Goal: Find specific page/section: Find specific page/section

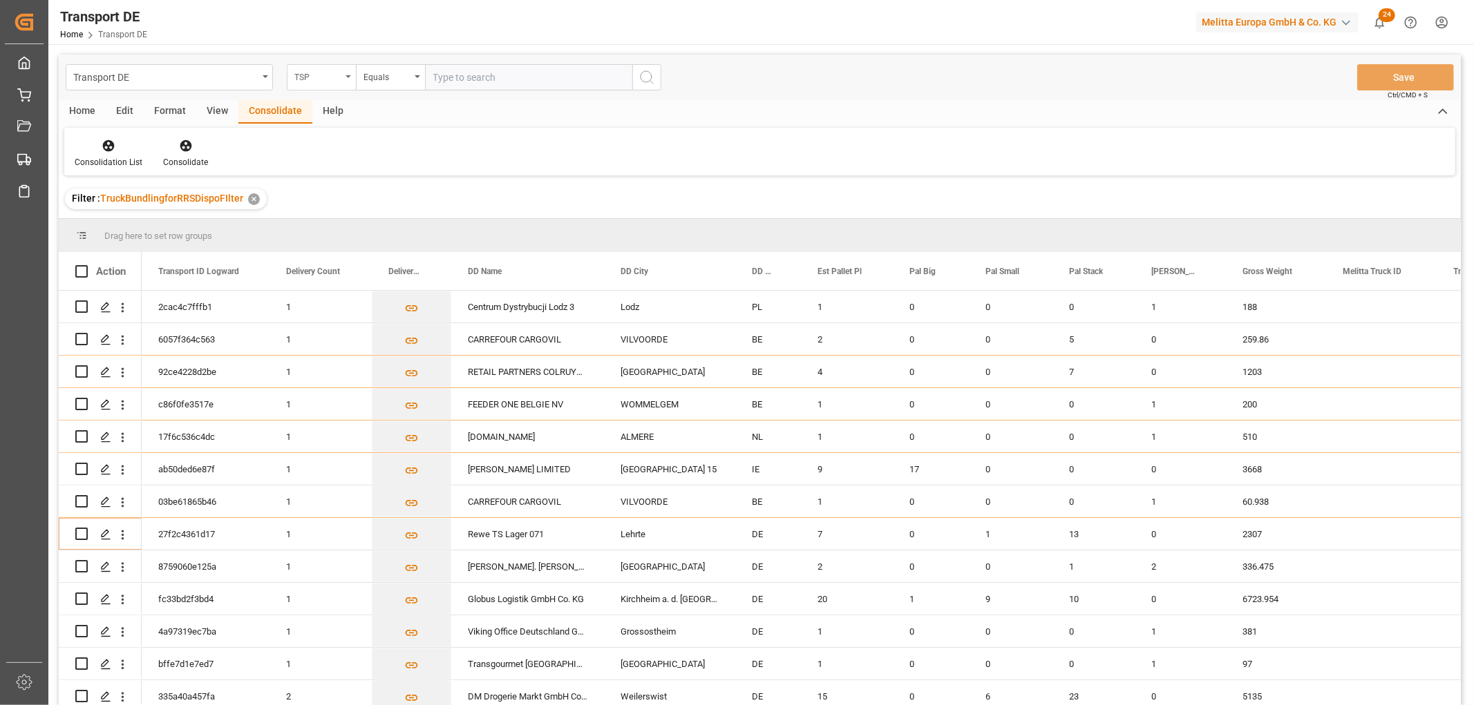
click at [329, 77] on div "TSP" at bounding box center [317, 76] width 47 height 16
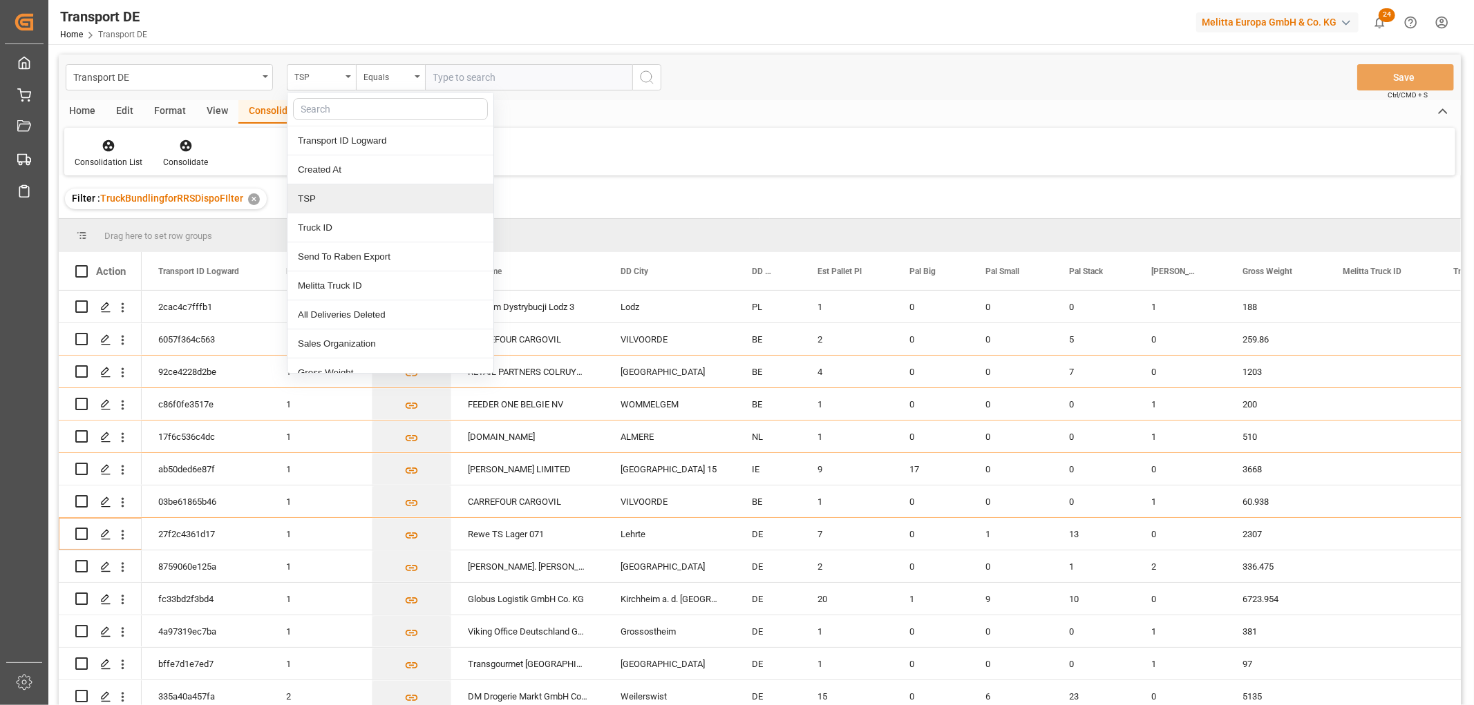
click at [323, 194] on div "TSP" at bounding box center [390, 198] width 206 height 29
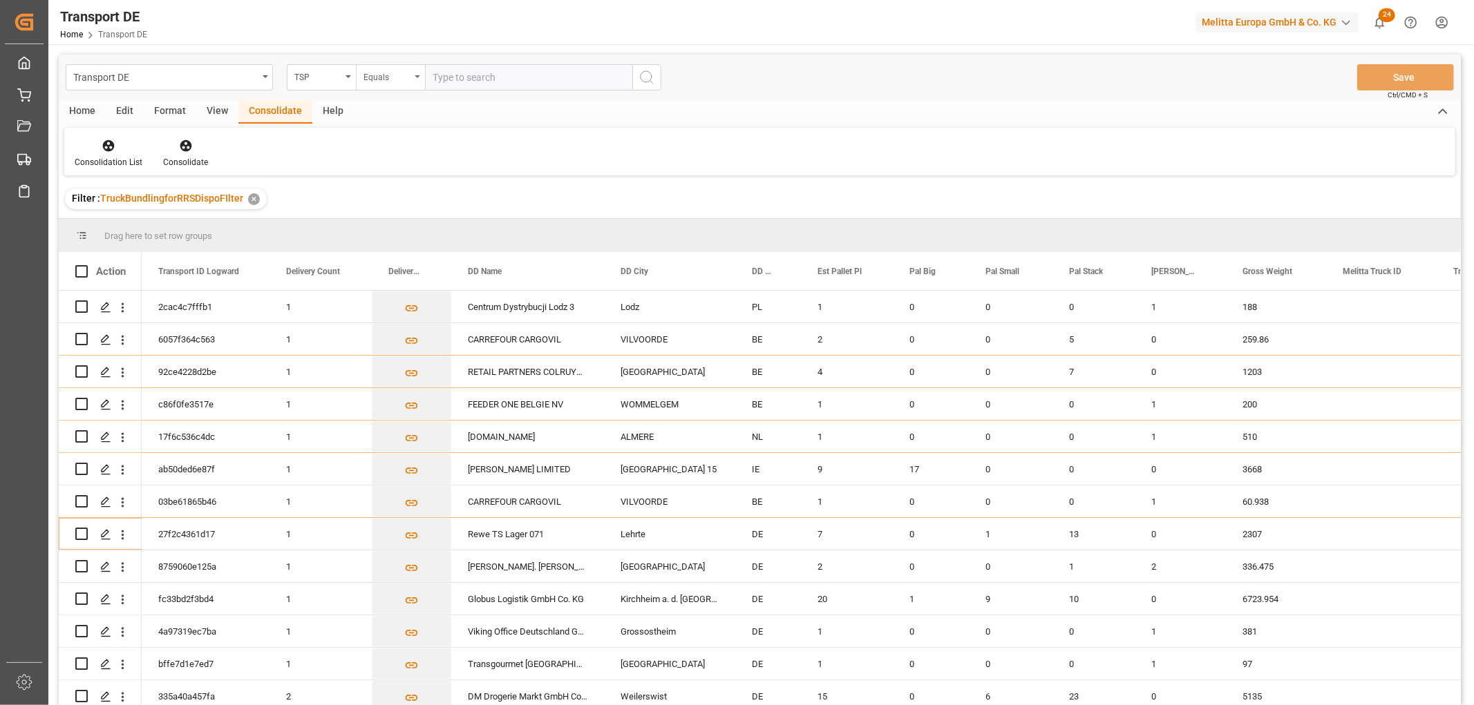
click at [398, 75] on div "Equals" at bounding box center [386, 76] width 47 height 16
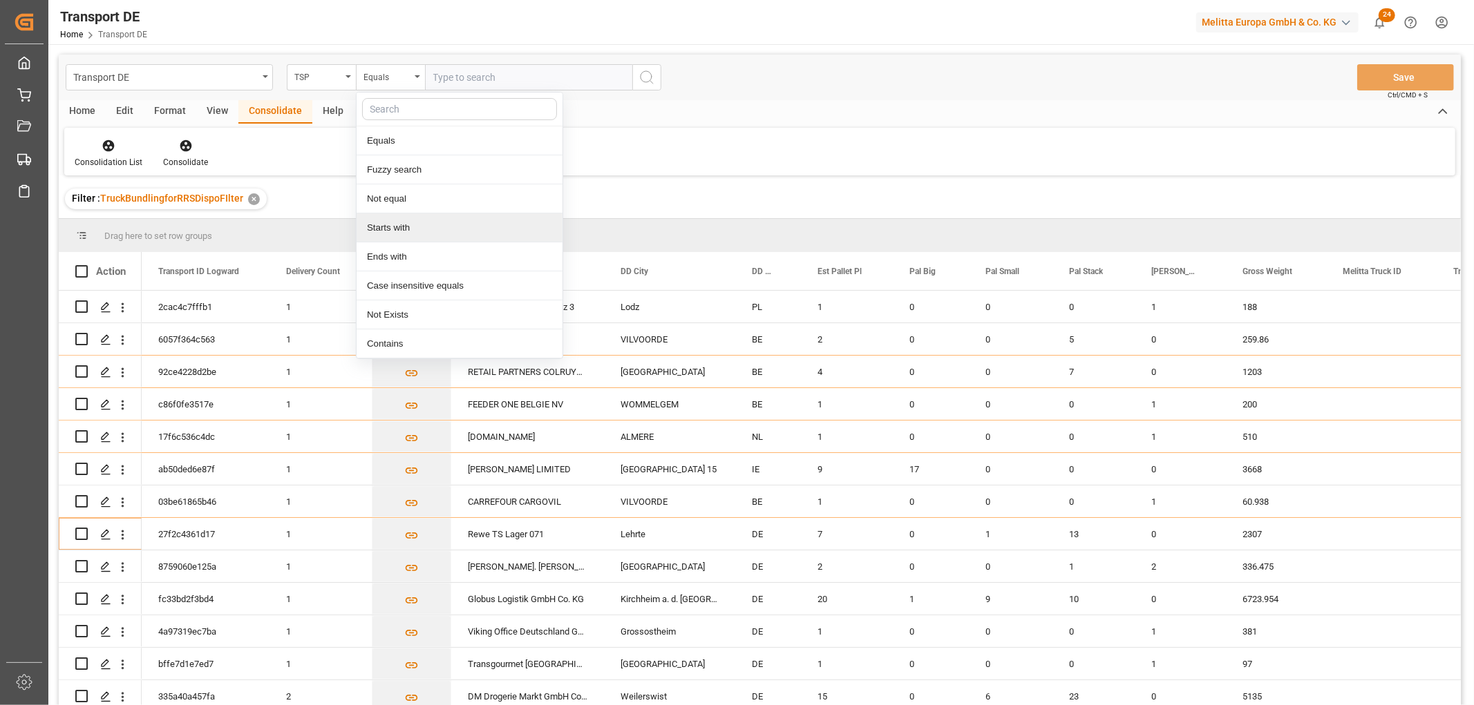
click at [392, 228] on div "Starts with" at bounding box center [459, 227] width 206 height 29
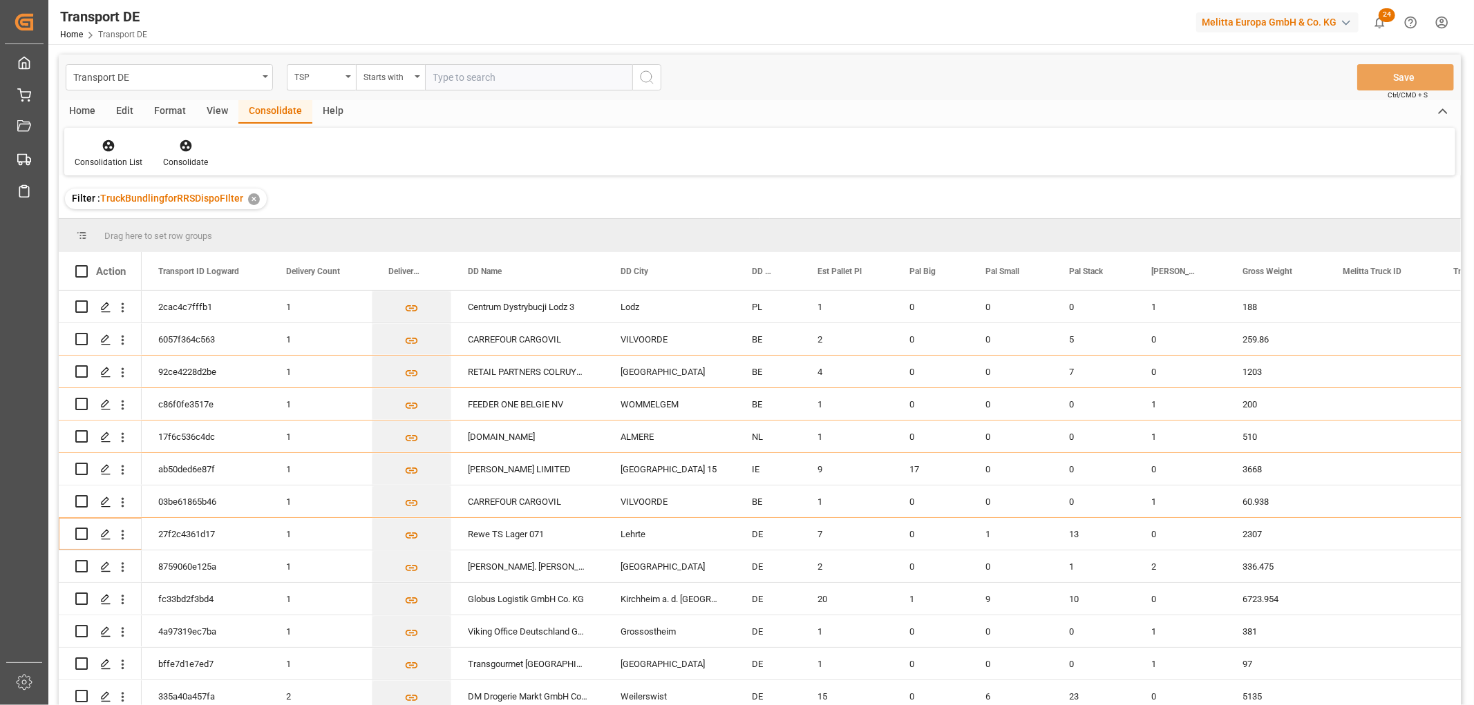
click at [468, 77] on input "text" at bounding box center [528, 77] width 207 height 26
type input "[PERSON_NAME]"
click at [645, 76] on icon "search button" at bounding box center [646, 77] width 17 height 17
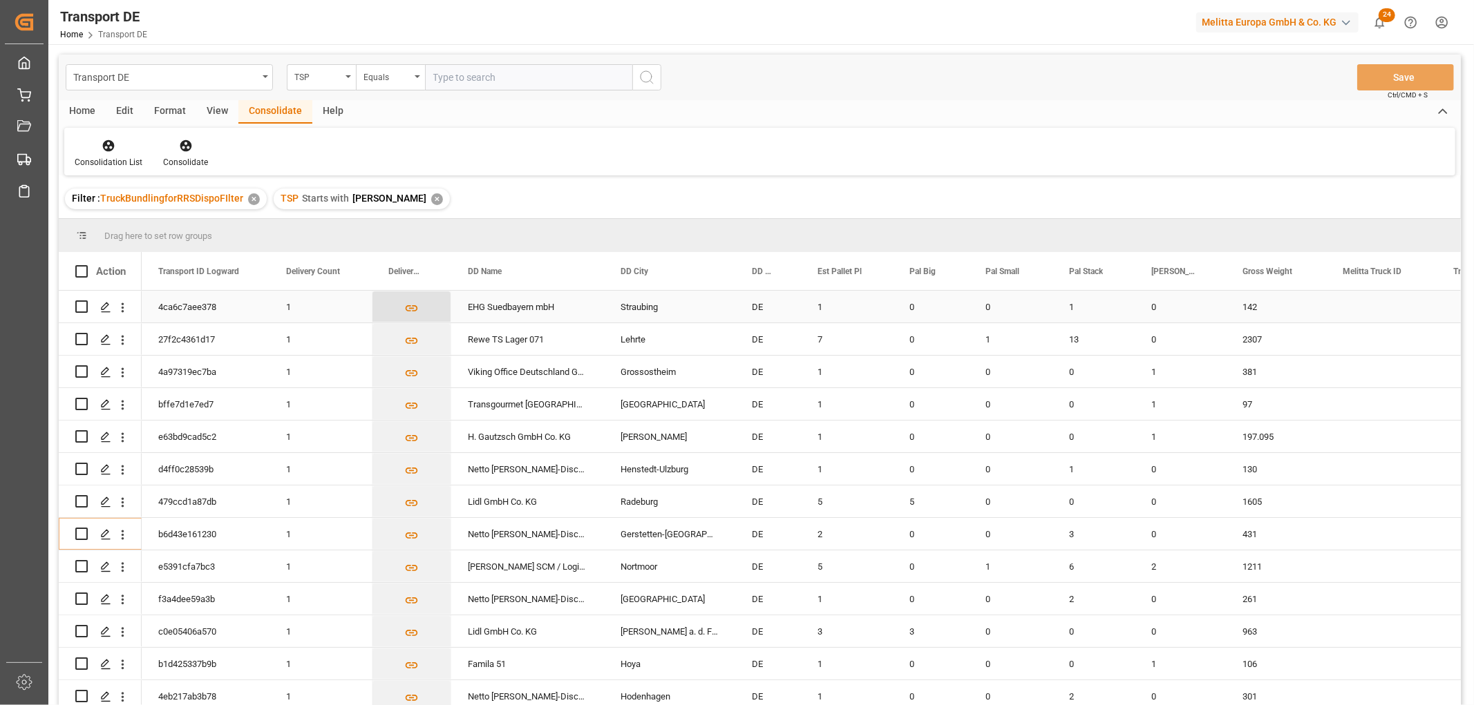
click at [415, 309] on icon "Press SPACE to select this row." at bounding box center [411, 308] width 15 height 15
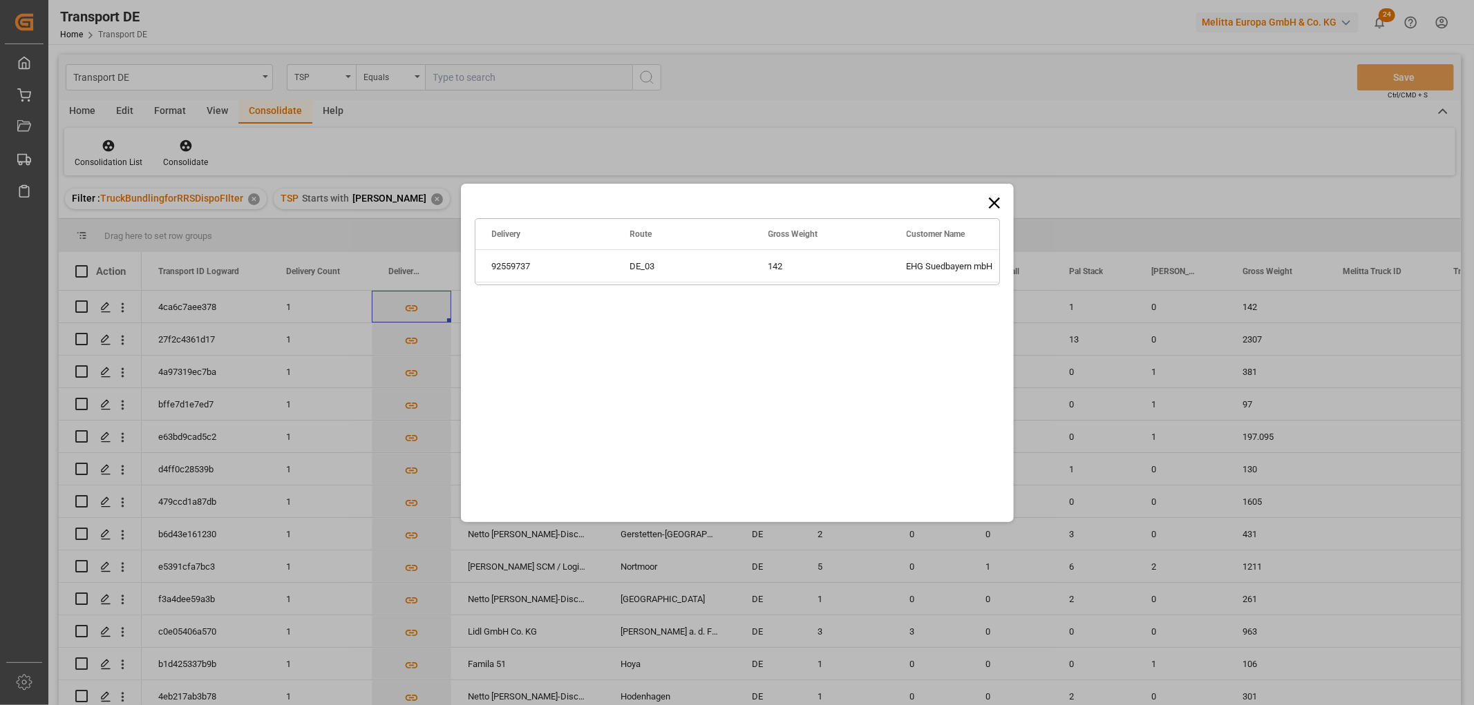
click at [995, 198] on icon at bounding box center [993, 202] width 19 height 19
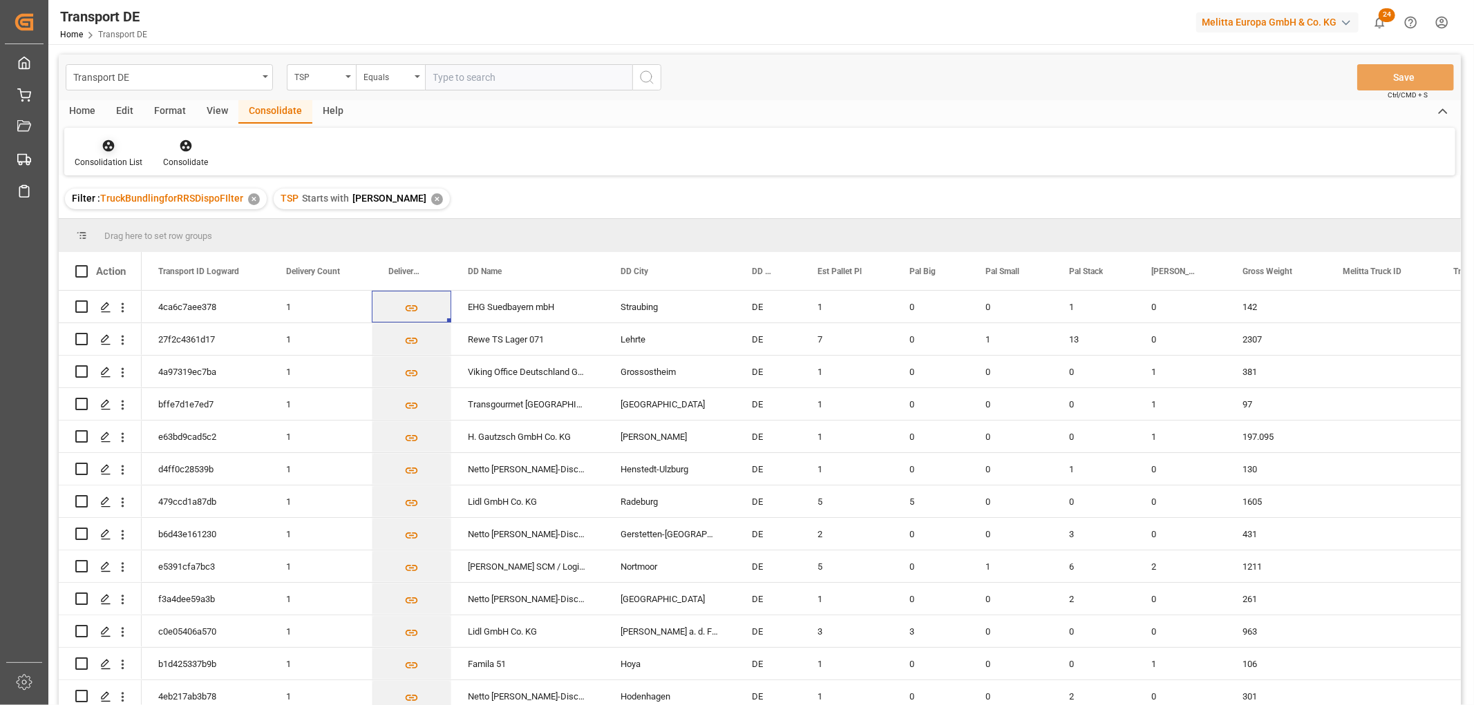
click at [104, 142] on icon at bounding box center [109, 146] width 12 height 12
click at [111, 222] on div "Transport DE TSP Equals Save Ctrl/CMD + S Home Edit Format View Consolidate Hel…" at bounding box center [760, 398] width 1402 height 687
click at [81, 307] on input "Press Space to toggle row selection (unchecked)" at bounding box center [81, 307] width 12 height 12
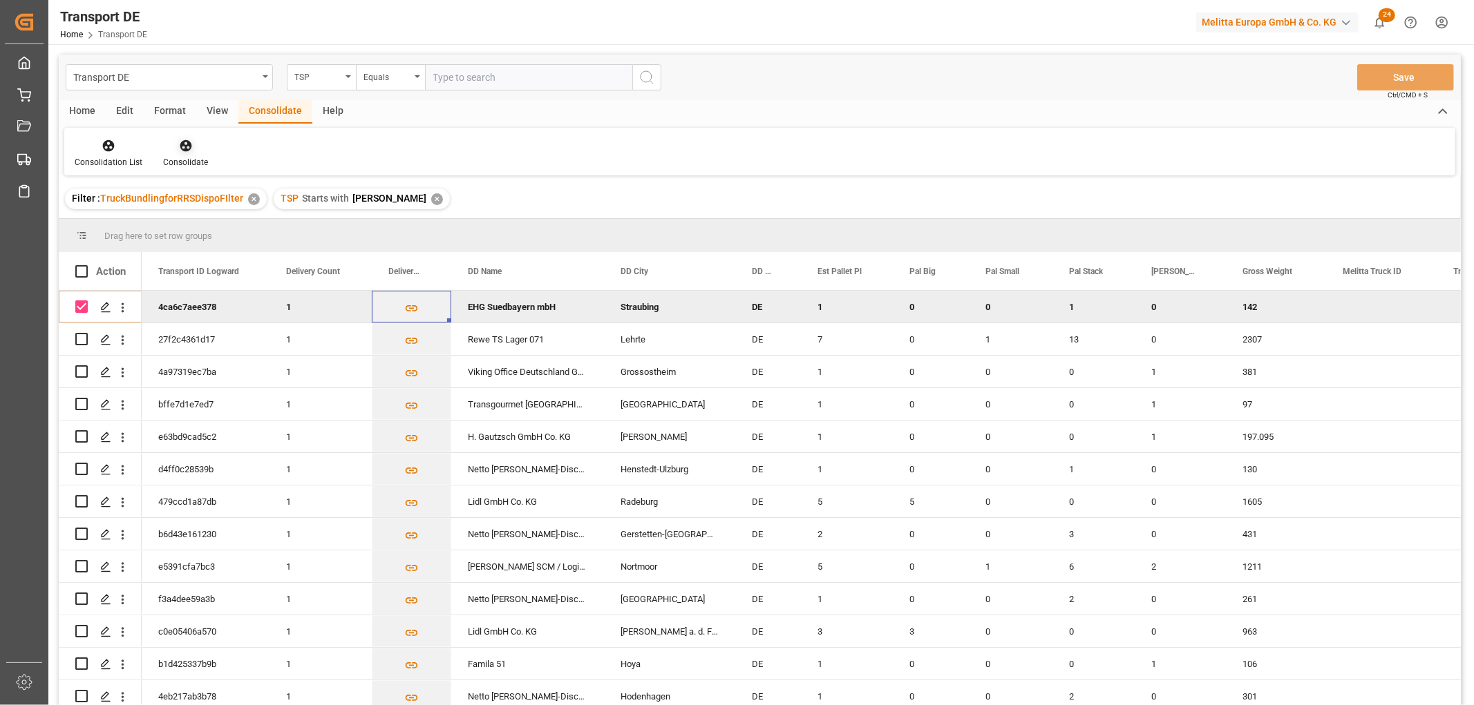
click at [184, 139] on icon at bounding box center [186, 146] width 14 height 14
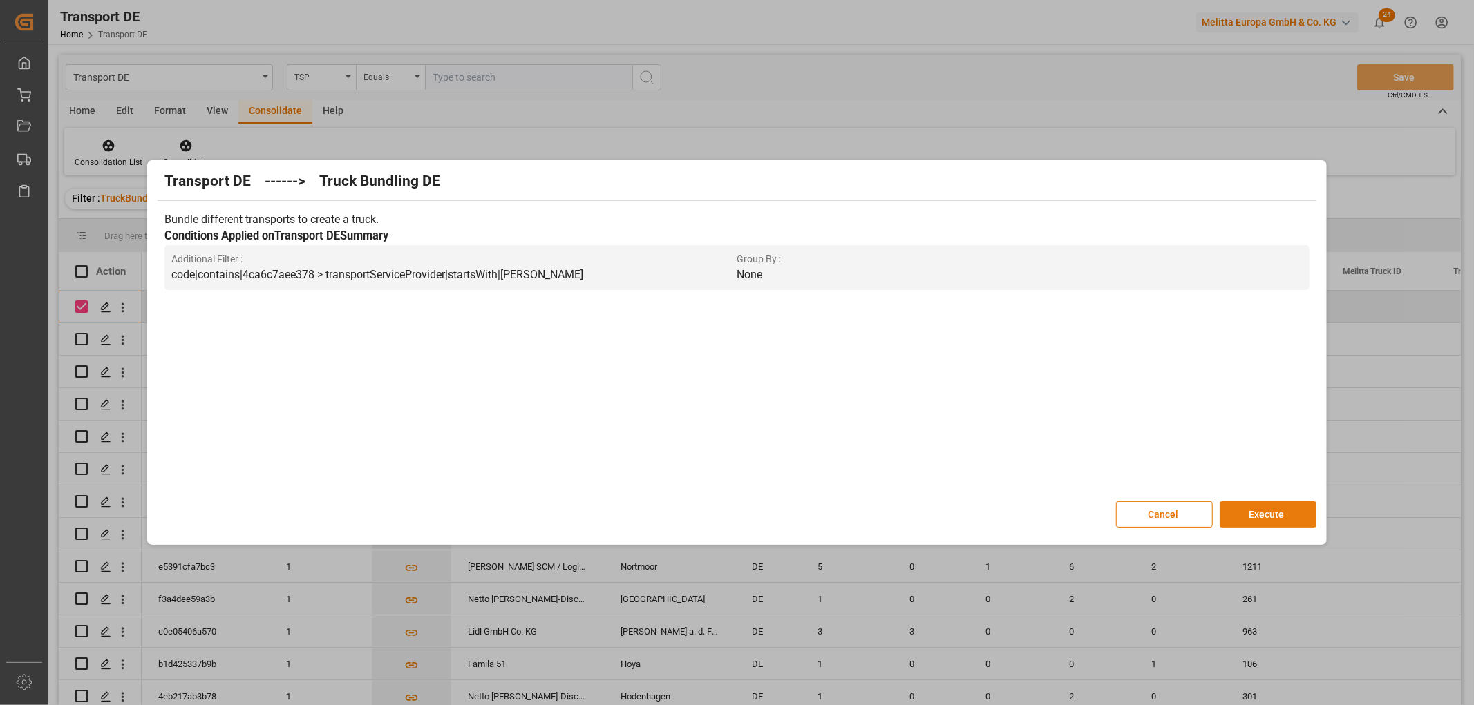
click at [1268, 508] on button "Execute" at bounding box center [1267, 515] width 97 height 26
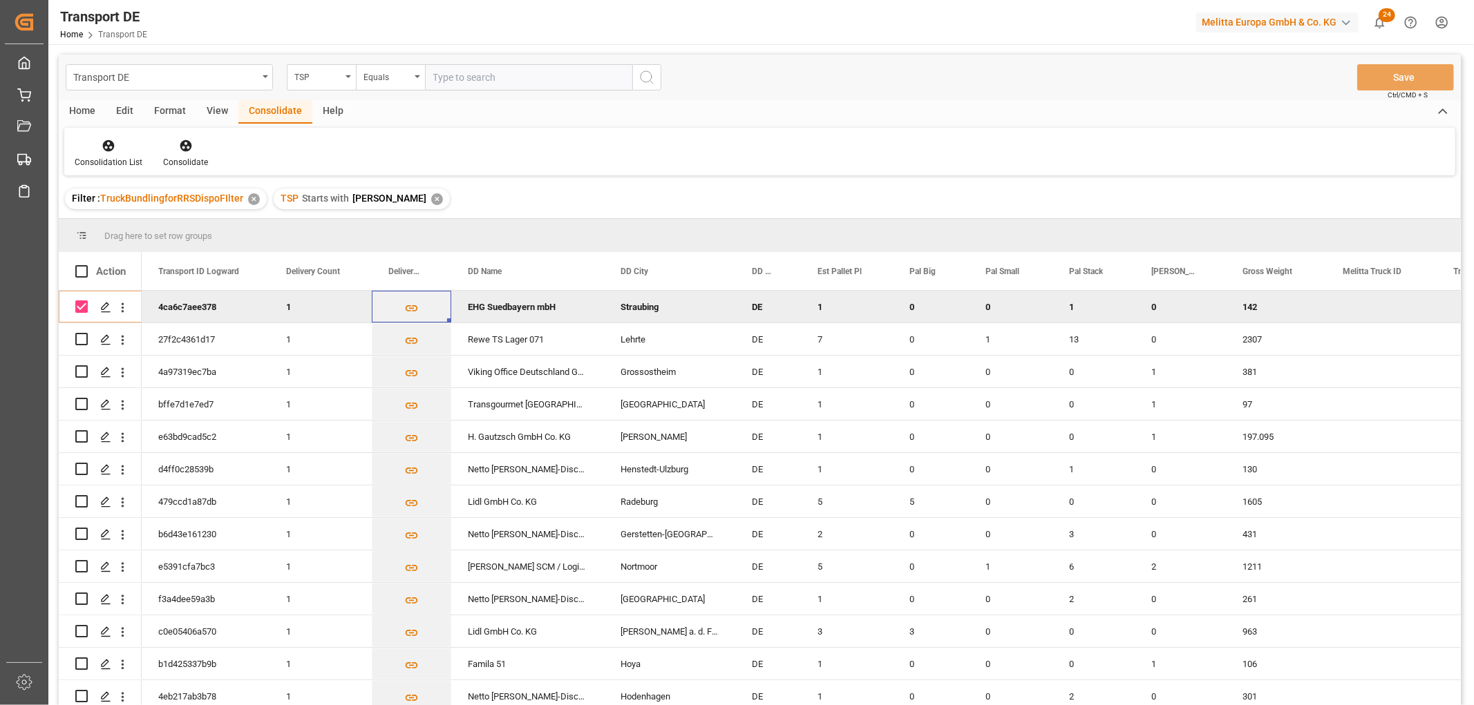
click at [80, 304] on input "Press Space to toggle row selection (checked)" at bounding box center [81, 307] width 12 height 12
checkbox input "false"
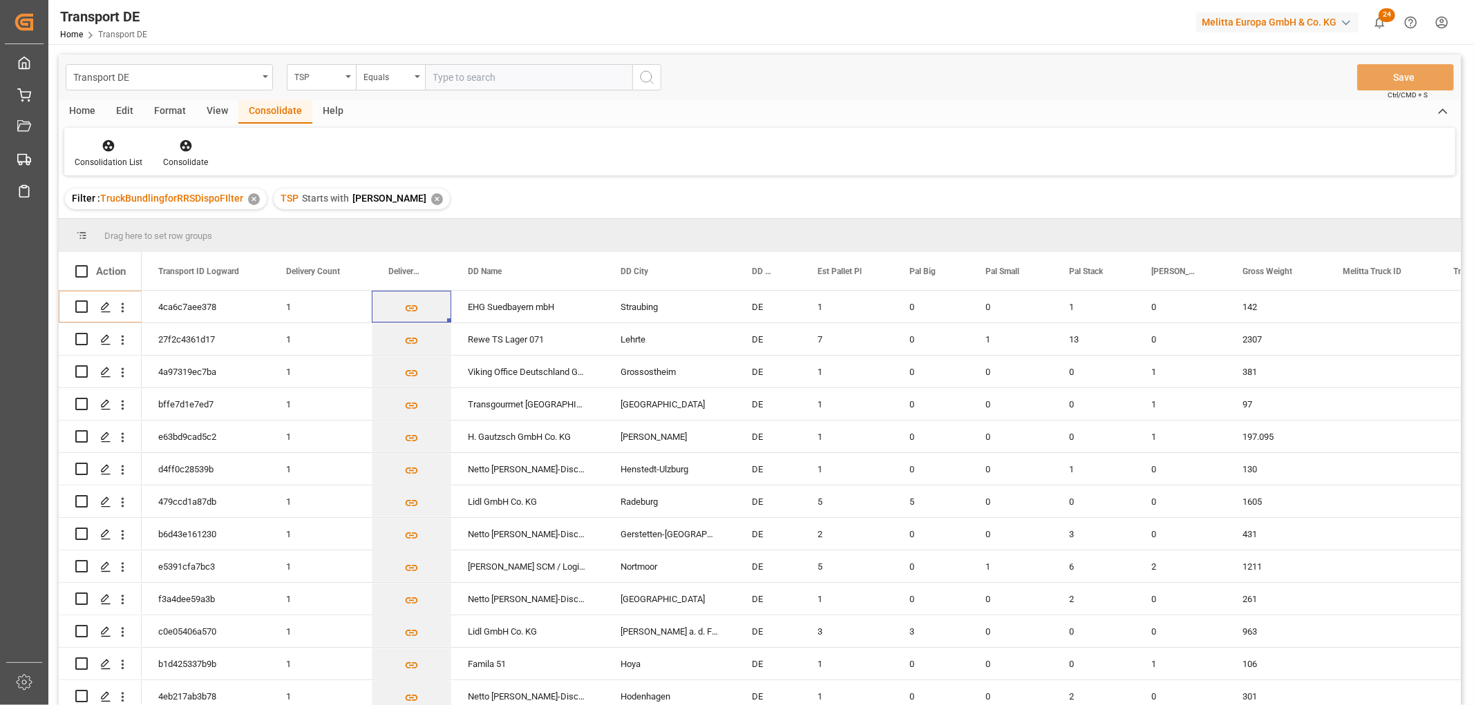
click at [431, 199] on div "✕" at bounding box center [437, 199] width 12 height 12
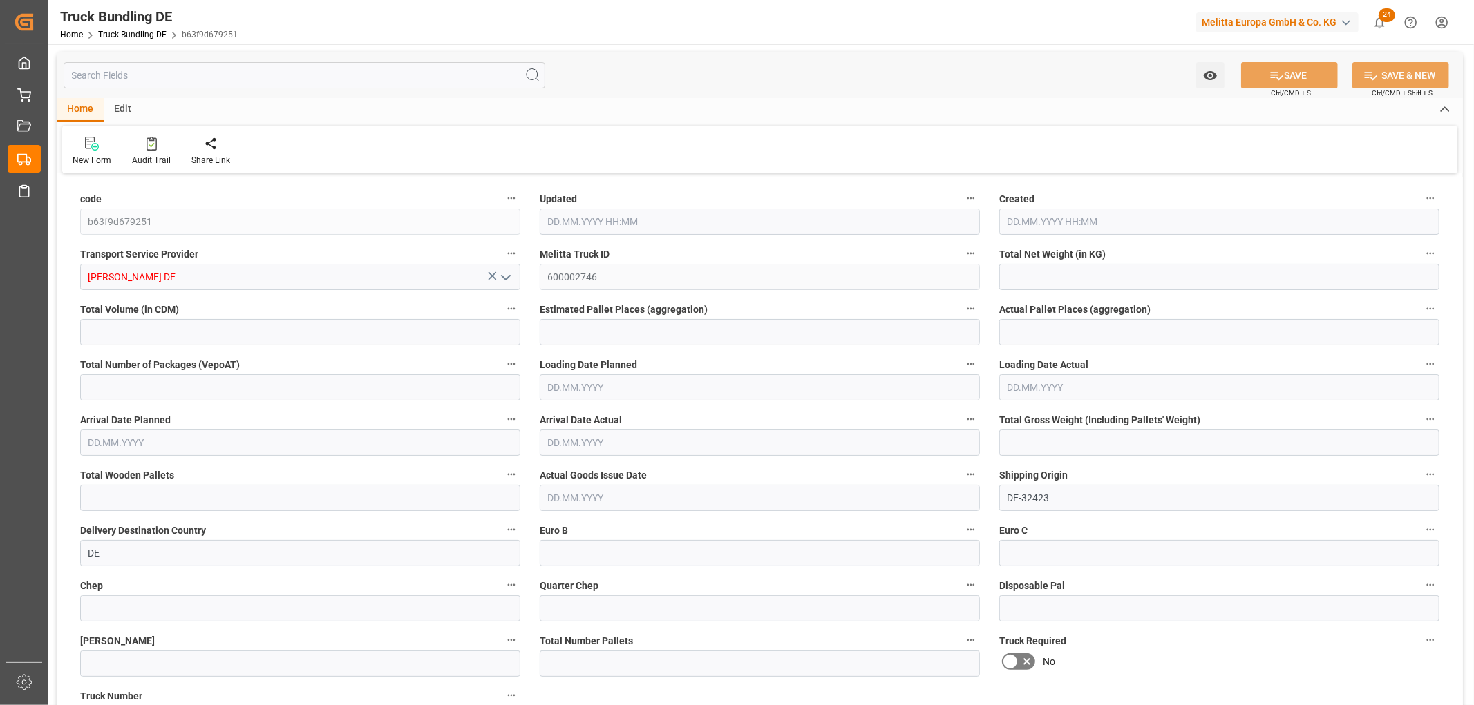
type input "93.96"
type input "890.784"
type input "1"
type input "0"
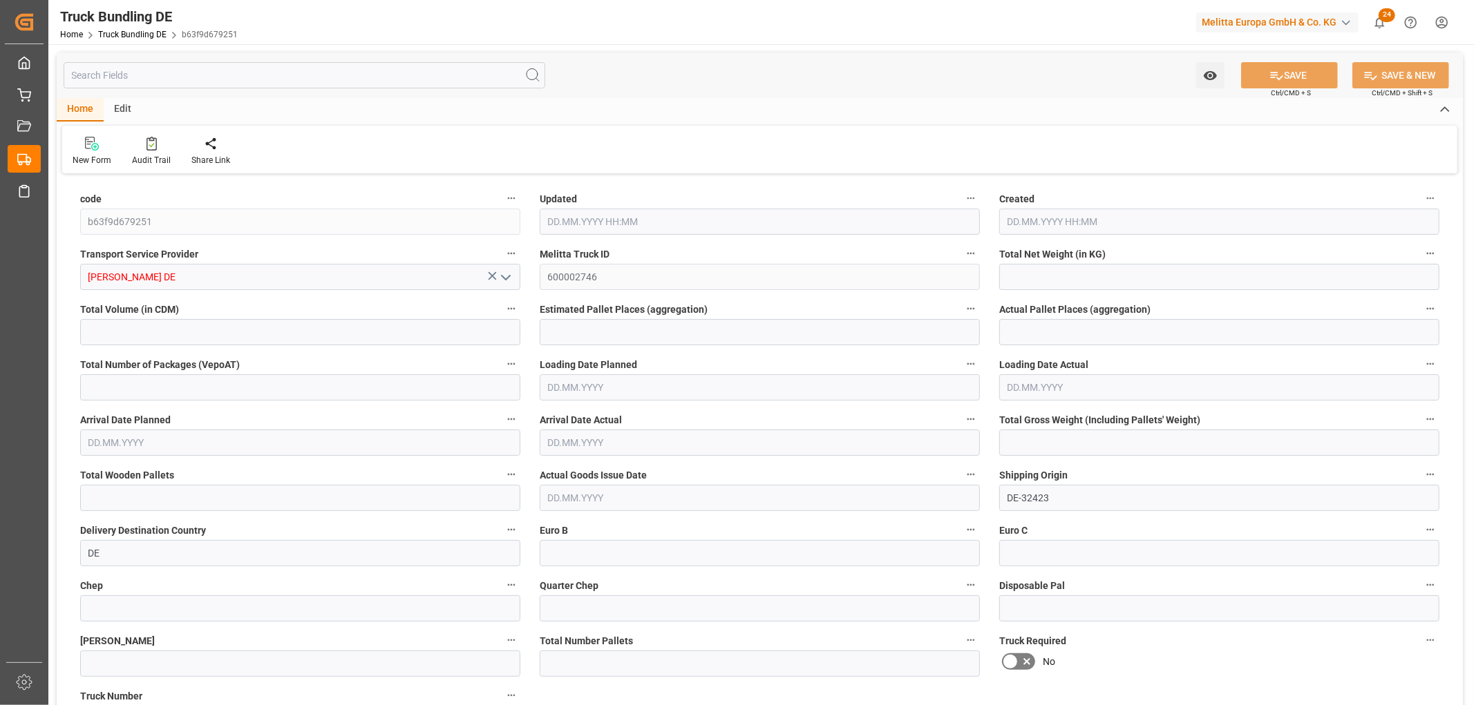
type input "142"
type input "1"
type input "0"
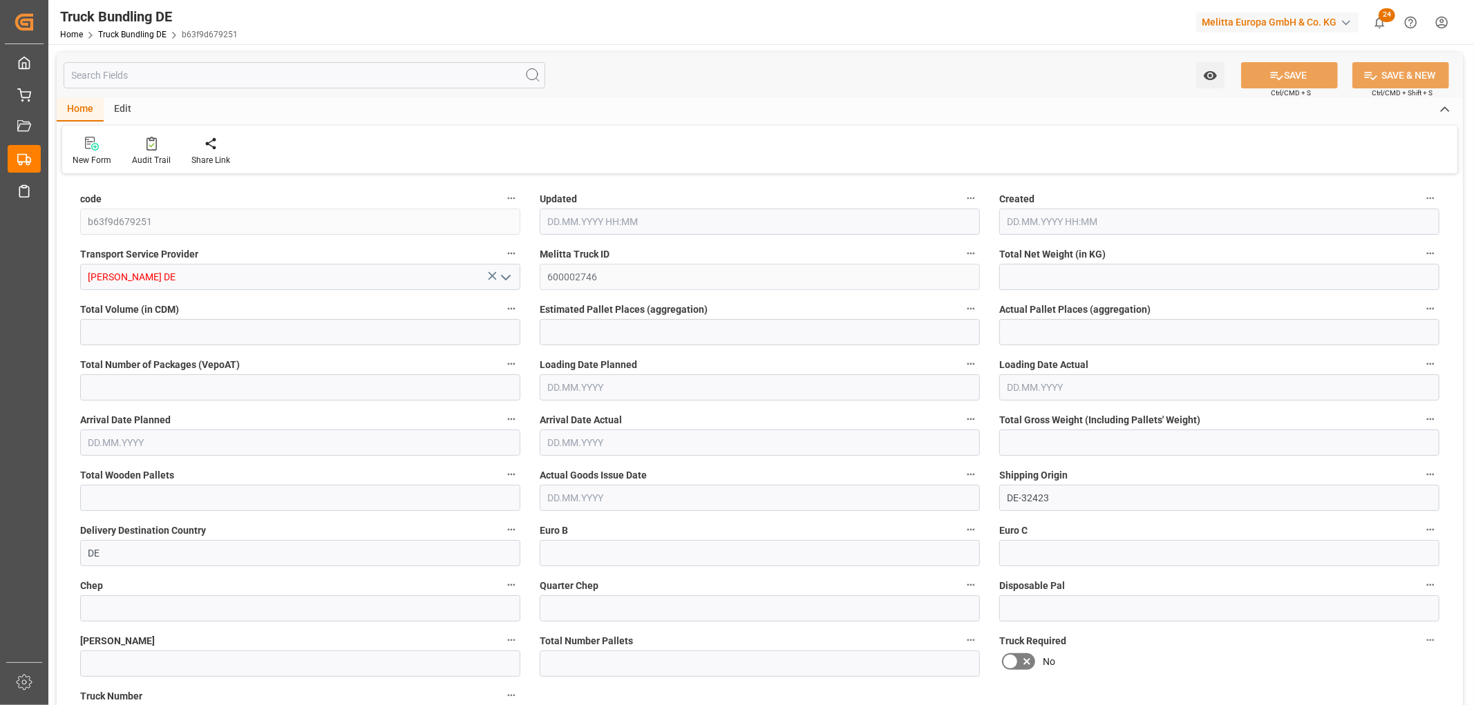
type input "0"
type input "[DATE] 14:00"
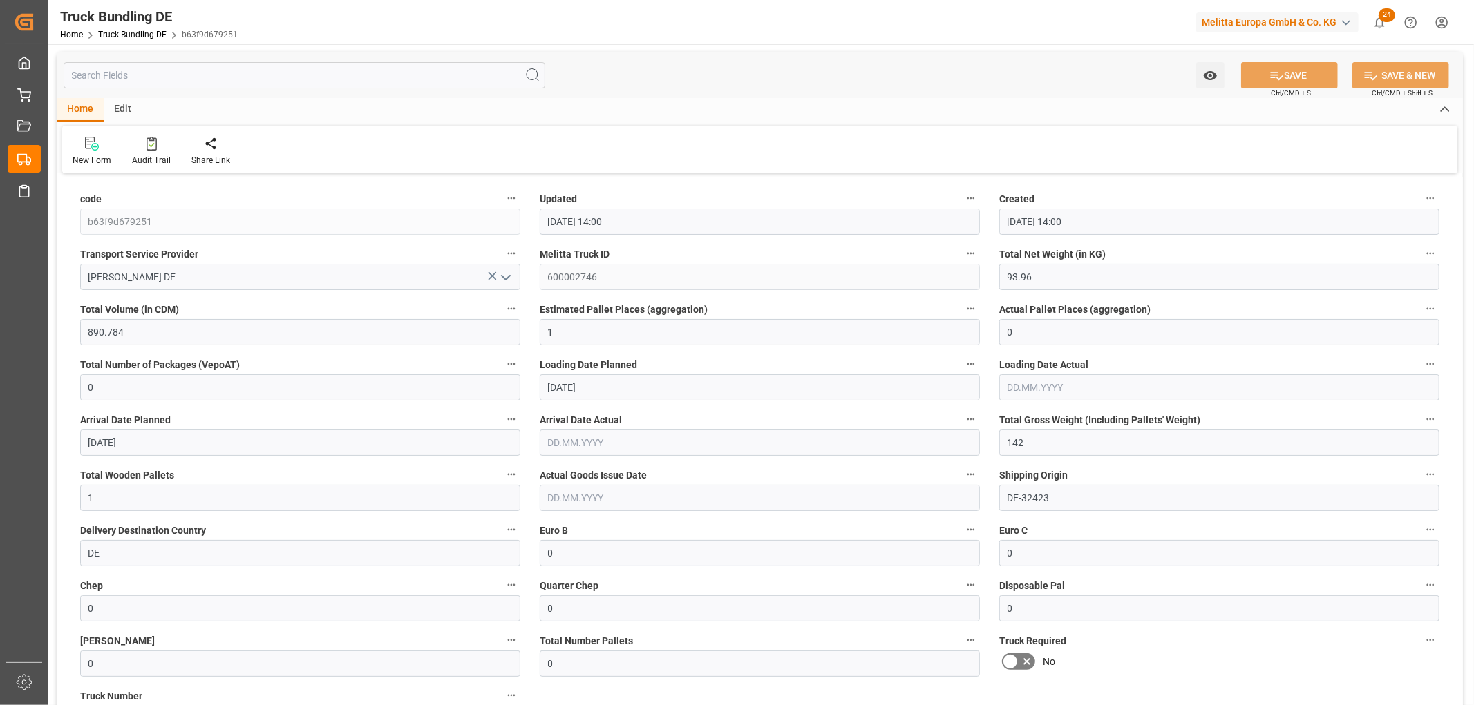
type input "18.09.2025 14:00"
type input "19.09.2025"
type input "24.09.2025"
type input "18.09.2025"
